Goal: Transaction & Acquisition: Purchase product/service

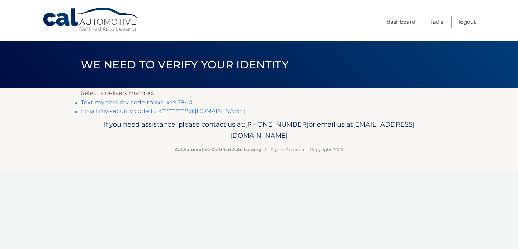
click at [178, 102] on link "Text my security code to xxx-xxx-1940" at bounding box center [136, 102] width 111 height 7
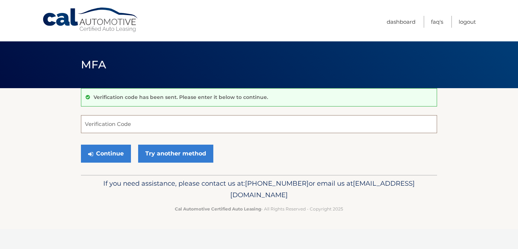
click at [161, 124] on input "Verification Code" at bounding box center [259, 124] width 356 height 18
type input "697889"
click at [114, 160] on button "Continue" at bounding box center [106, 154] width 50 height 18
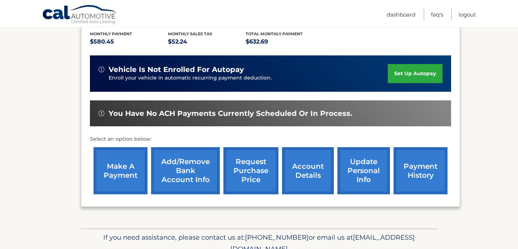
scroll to position [187, 0]
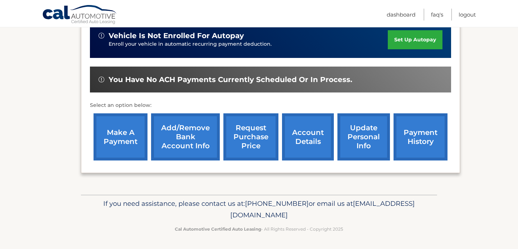
click at [125, 137] on link "make a payment" at bounding box center [120, 136] width 54 height 47
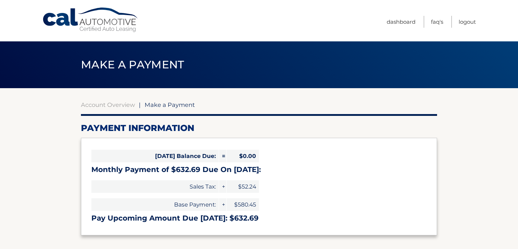
select select "ZWU4ZmFiODgtNzhjYi00MTliLTljYTgtYzM2ZThhMWQ0ZmYx"
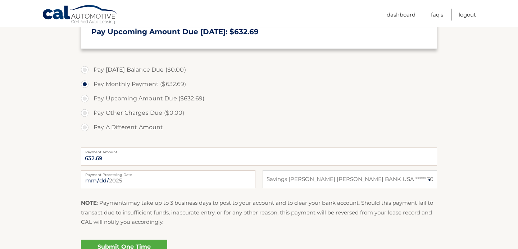
scroll to position [191, 0]
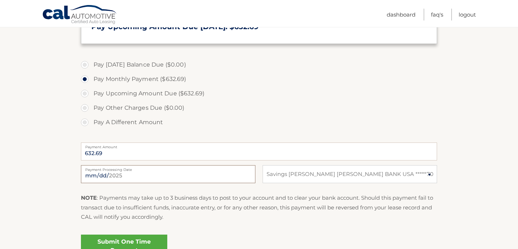
click at [119, 180] on input "[DATE]" at bounding box center [168, 174] width 174 height 18
type input "[DATE]"
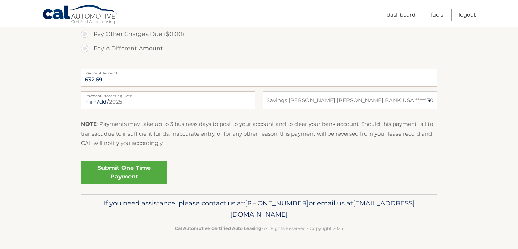
click at [141, 171] on link "Submit One Time Payment" at bounding box center [124, 172] width 86 height 23
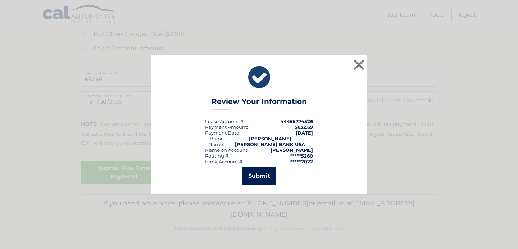
click at [262, 178] on button "Submit" at bounding box center [258, 175] width 33 height 17
